Goal: Information Seeking & Learning: Learn about a topic

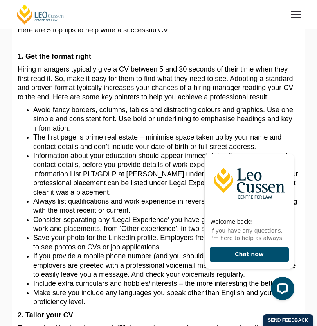
scroll to position [98, 0]
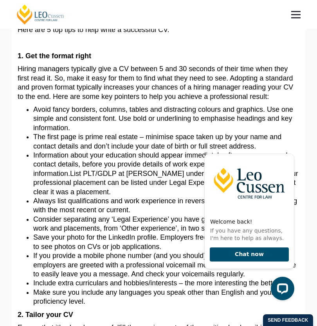
click at [53, 170] on span "List PLT/GDLP at [PERSON_NAME] under your Education heading. Your professional …" at bounding box center [165, 183] width 265 height 26
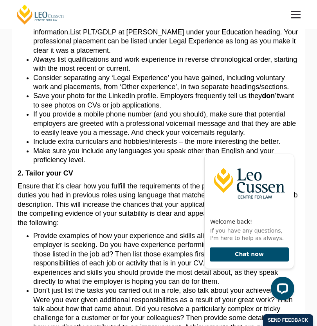
scroll to position [197, 0]
